Goal: Task Accomplishment & Management: Manage account settings

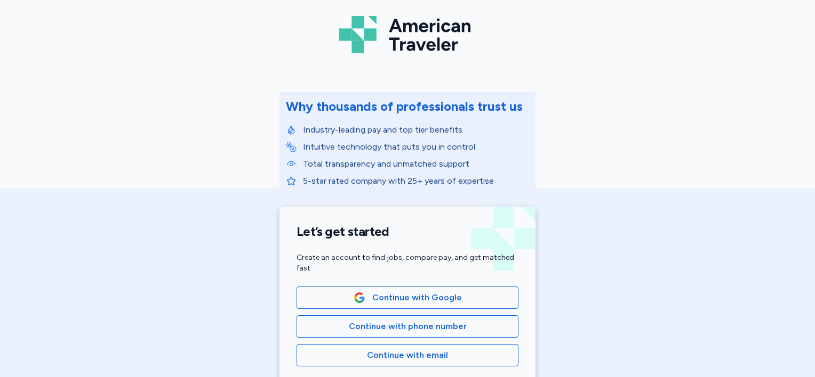
scroll to position [160, 0]
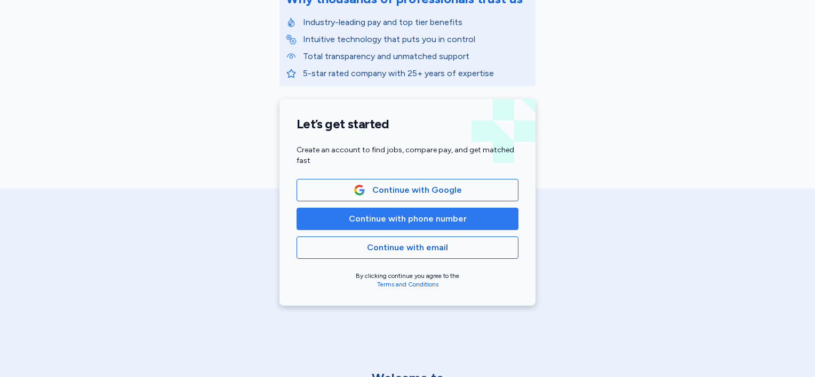
click at [356, 222] on span "Continue with phone number" at bounding box center [408, 219] width 118 height 13
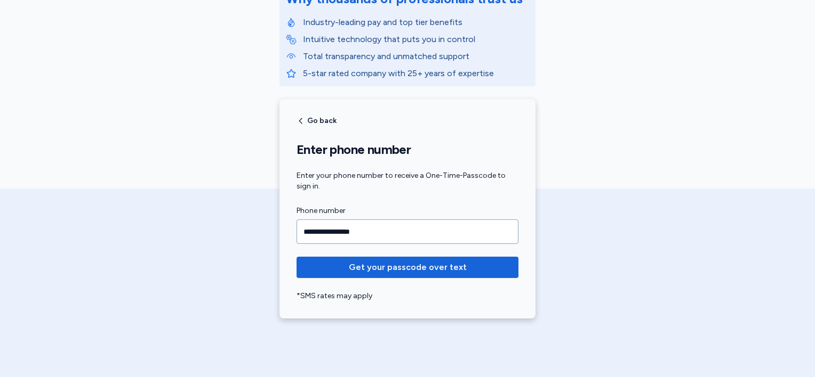
type input "**********"
click at [296, 257] on button "Get your passcode over text" at bounding box center [407, 267] width 222 height 21
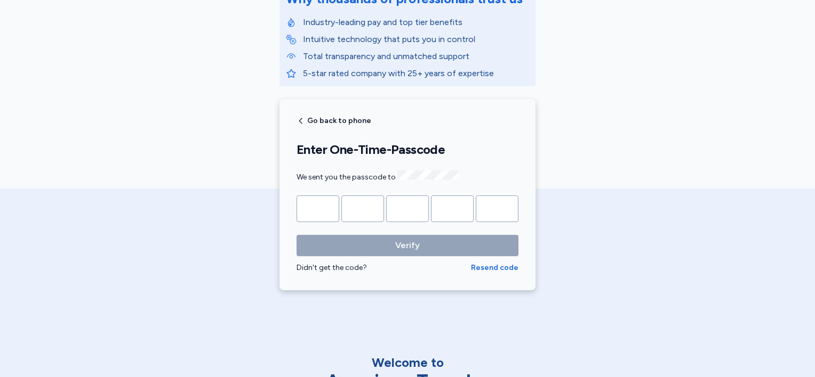
type input "*"
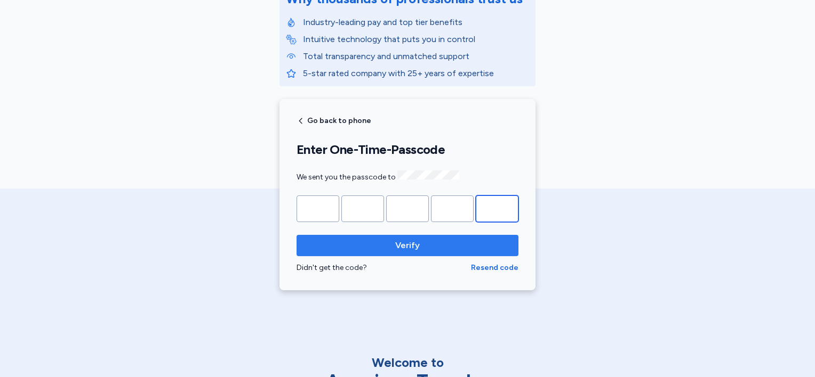
type input "*"
click at [390, 241] on span "Verify" at bounding box center [407, 245] width 205 height 13
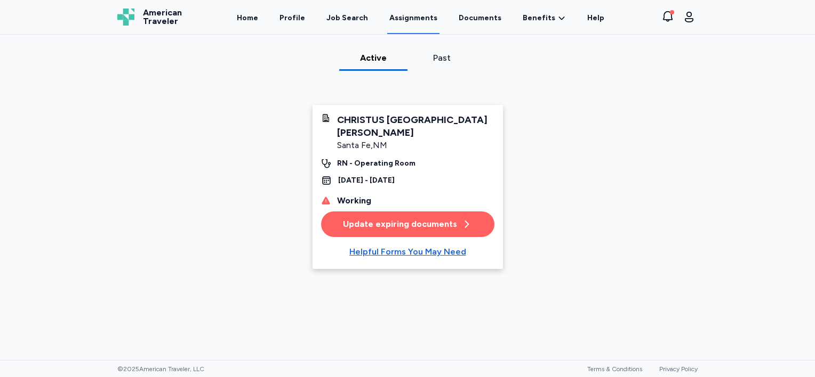
click at [407, 223] on div "Update expiring documents" at bounding box center [407, 224] width 129 height 13
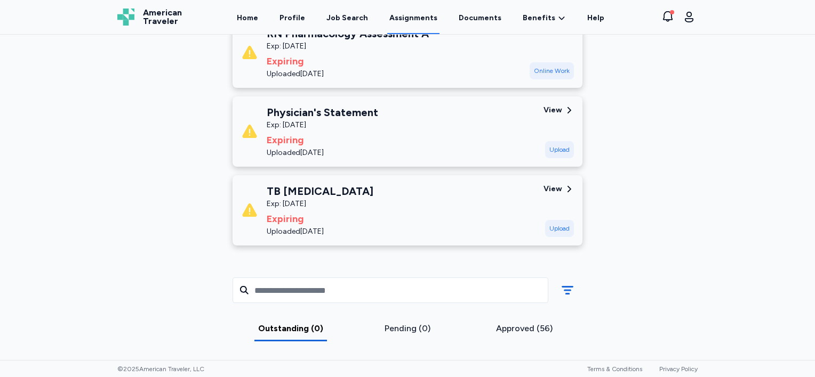
scroll to position [107, 0]
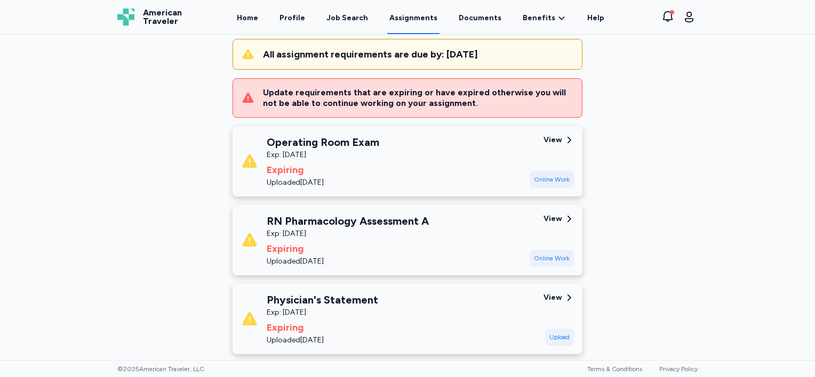
click at [555, 214] on div "View" at bounding box center [552, 219] width 19 height 11
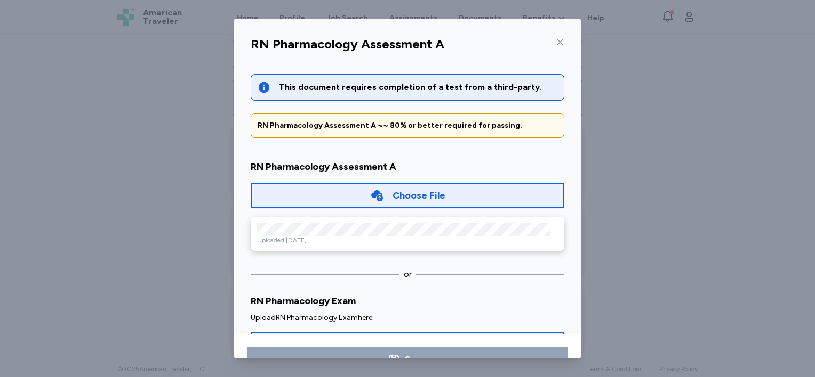
click at [341, 197] on div "Choose File" at bounding box center [407, 196] width 313 height 26
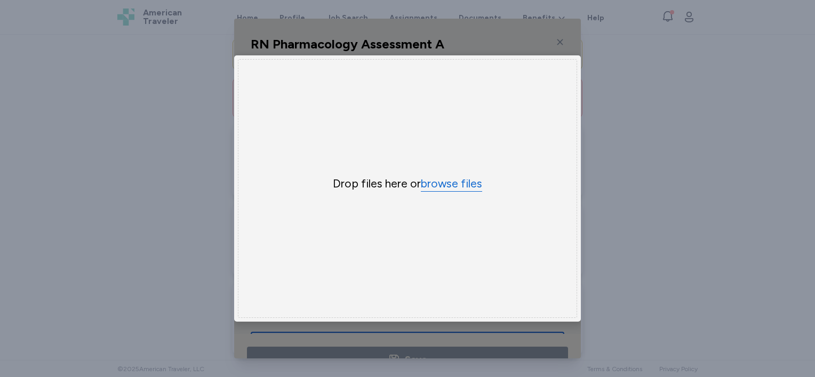
click at [450, 179] on button "browse files" at bounding box center [451, 183] width 61 height 15
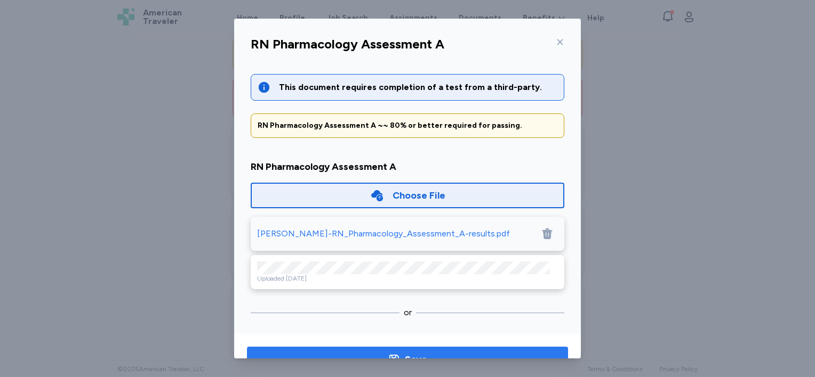
click at [374, 351] on button "Save" at bounding box center [407, 360] width 321 height 26
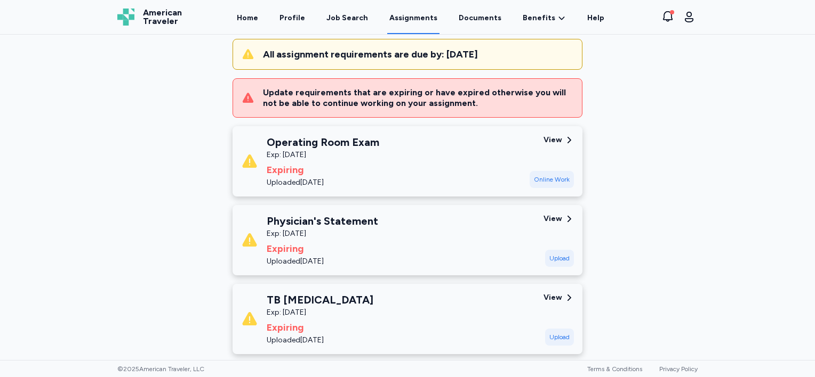
click at [545, 178] on div "Online Work" at bounding box center [551, 179] width 44 height 17
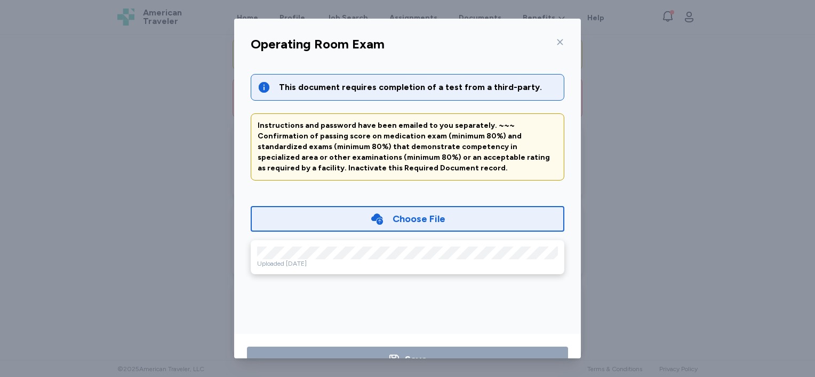
click at [399, 216] on div "Choose File" at bounding box center [418, 219] width 53 height 15
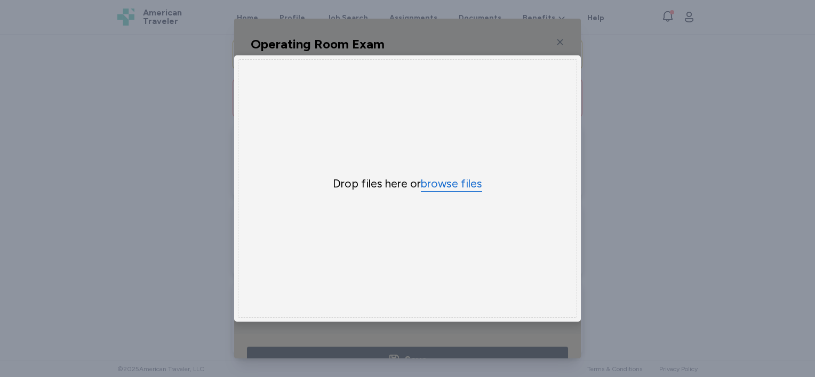
click at [447, 179] on button "browse files" at bounding box center [451, 183] width 61 height 15
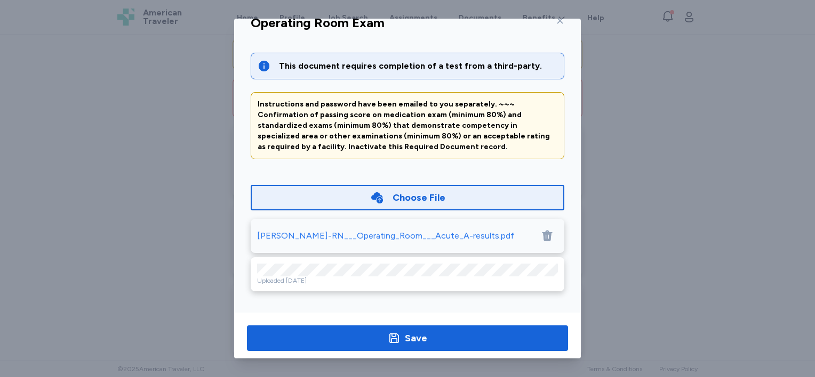
scroll to position [33, 0]
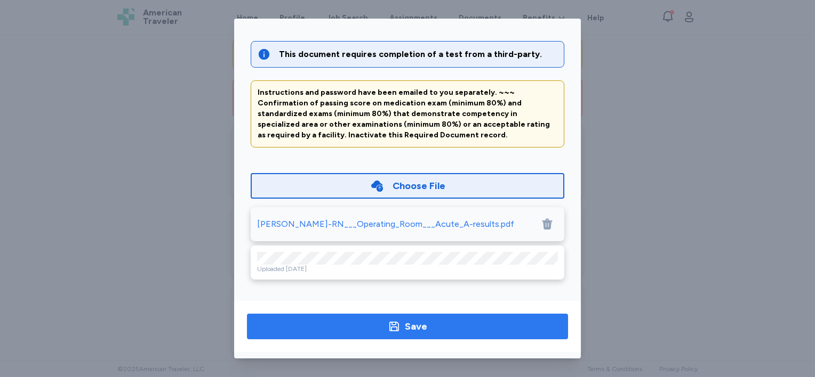
click at [392, 327] on icon "button" at bounding box center [394, 327] width 10 height 10
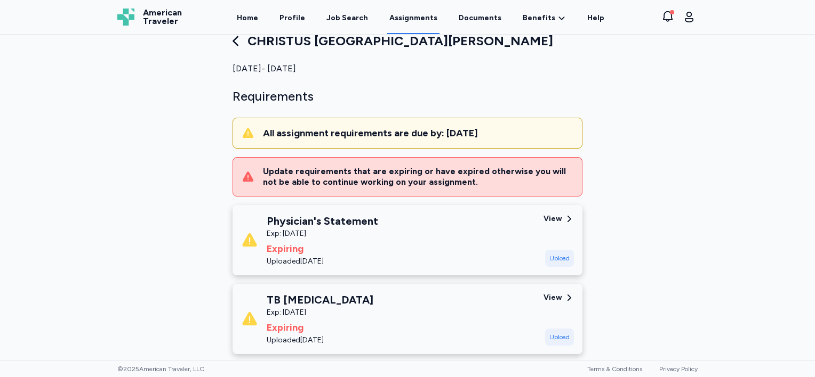
scroll to position [0, 0]
